Goal: Information Seeking & Learning: Learn about a topic

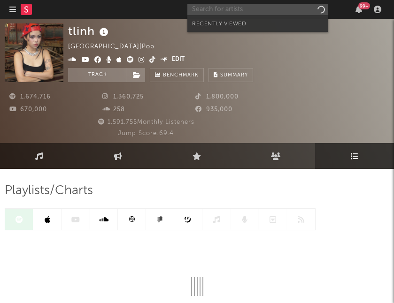
click at [237, 9] on input "text" at bounding box center [257, 10] width 141 height 12
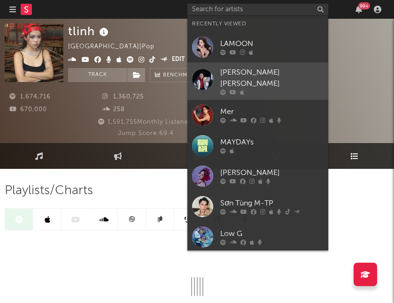
click at [204, 77] on div at bounding box center [202, 79] width 21 height 21
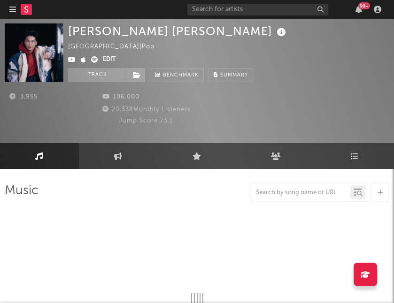
select select "1w"
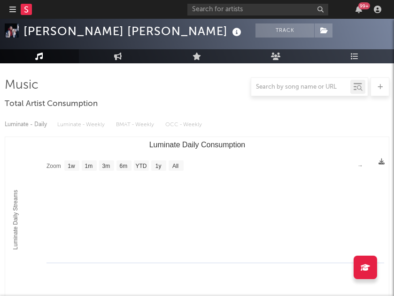
scroll to position [47, 0]
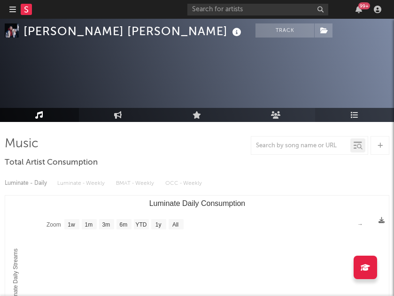
click at [343, 114] on link "Playlists/Charts" at bounding box center [354, 115] width 79 height 14
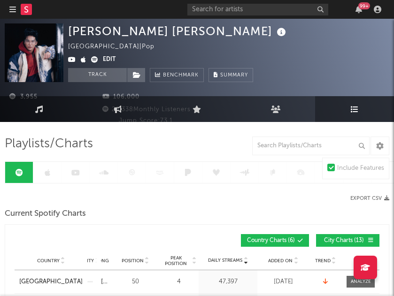
click at [354, 113] on icon at bounding box center [355, 110] width 8 height 8
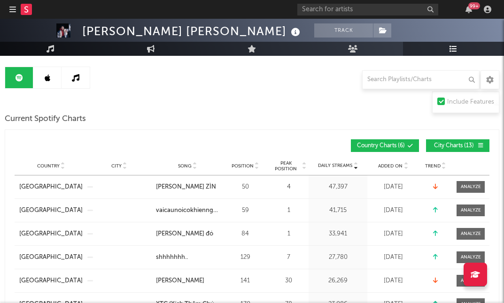
scroll to position [85, 0]
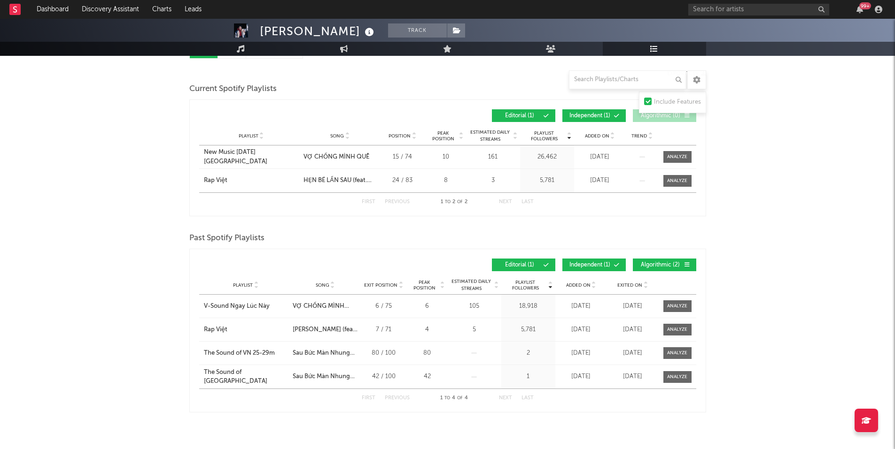
scroll to position [134, 0]
